Goal: Find specific page/section: Find specific page/section

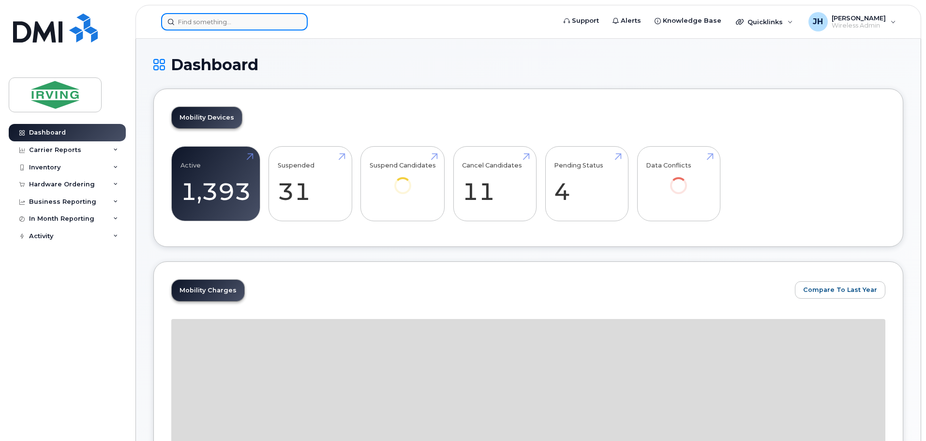
click at [197, 24] on input at bounding box center [234, 21] width 147 height 17
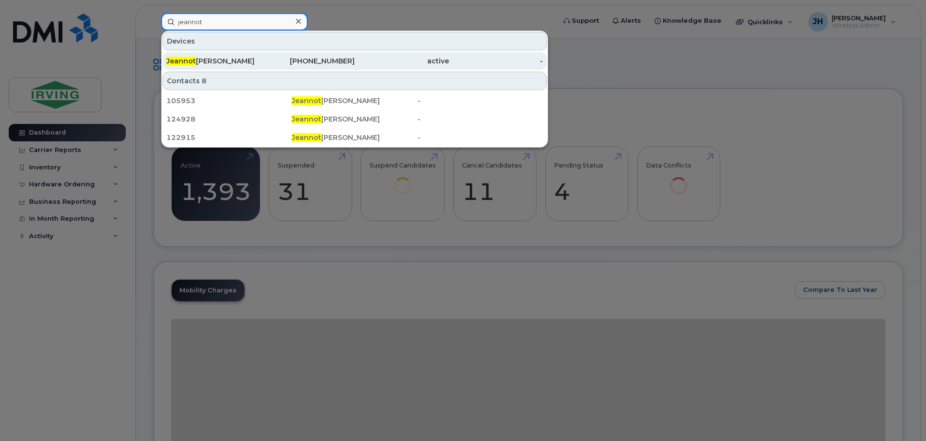
type input "jeannot"
click at [203, 62] on div "[PERSON_NAME]" at bounding box center [213, 61] width 94 height 10
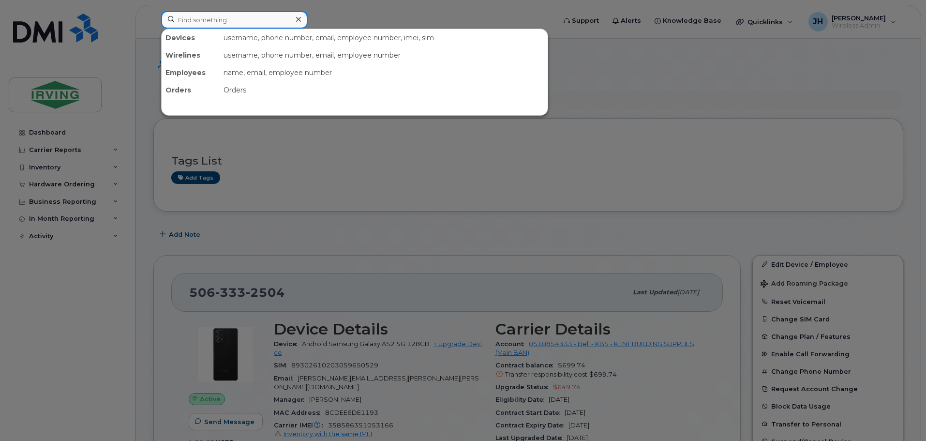
click at [226, 16] on input at bounding box center [234, 19] width 147 height 17
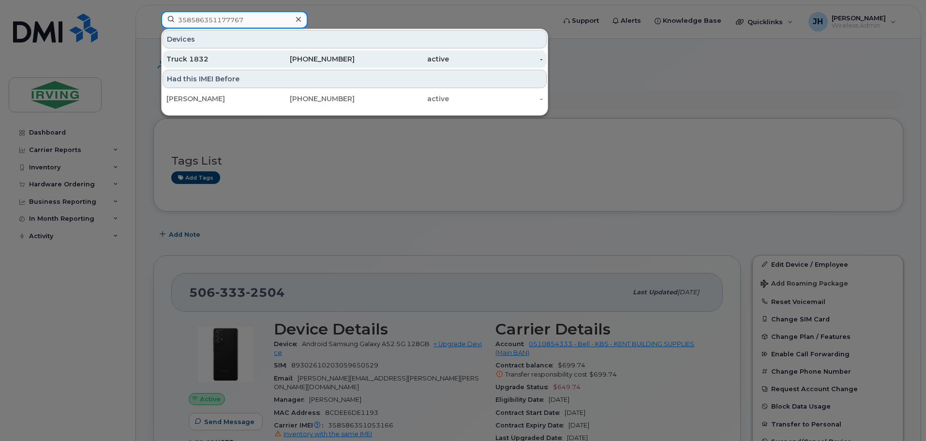
type input "358586351177767"
click at [226, 58] on div "Truck 1832" at bounding box center [213, 59] width 94 height 10
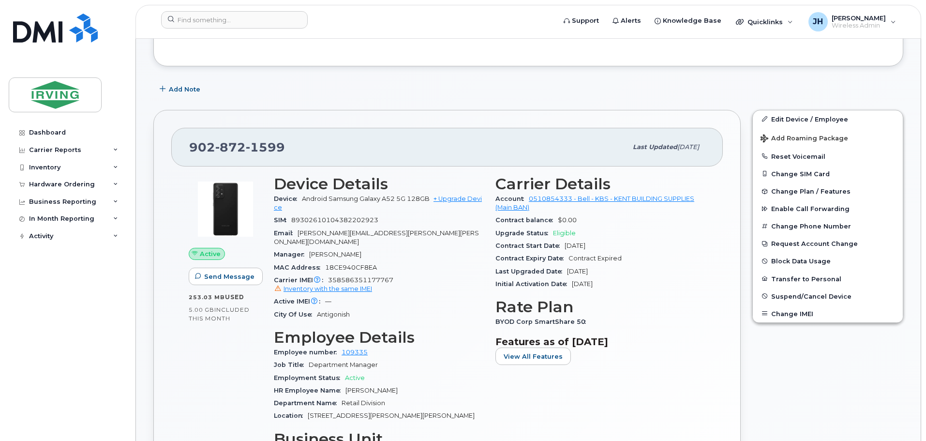
scroll to position [194, 0]
